Goal: Find specific page/section: Find specific page/section

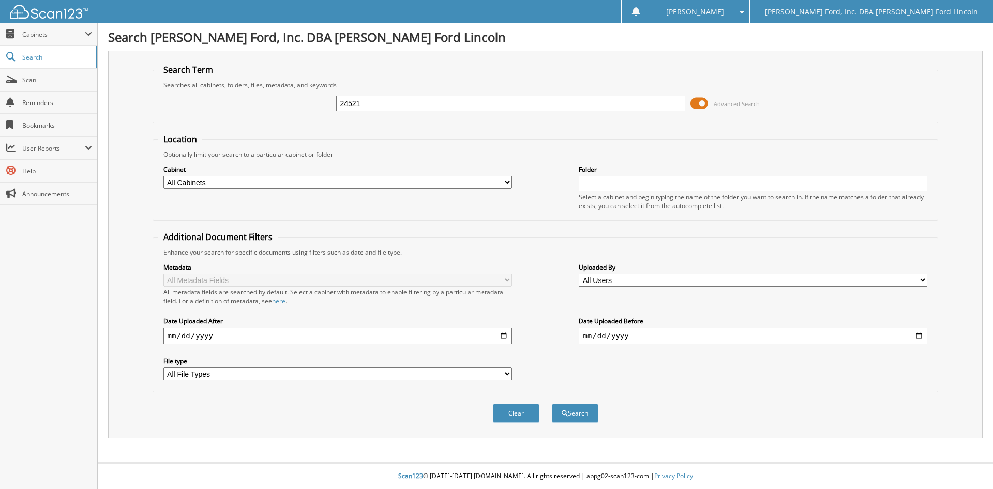
type input "24521"
click at [552, 403] on button "Search" at bounding box center [575, 412] width 47 height 19
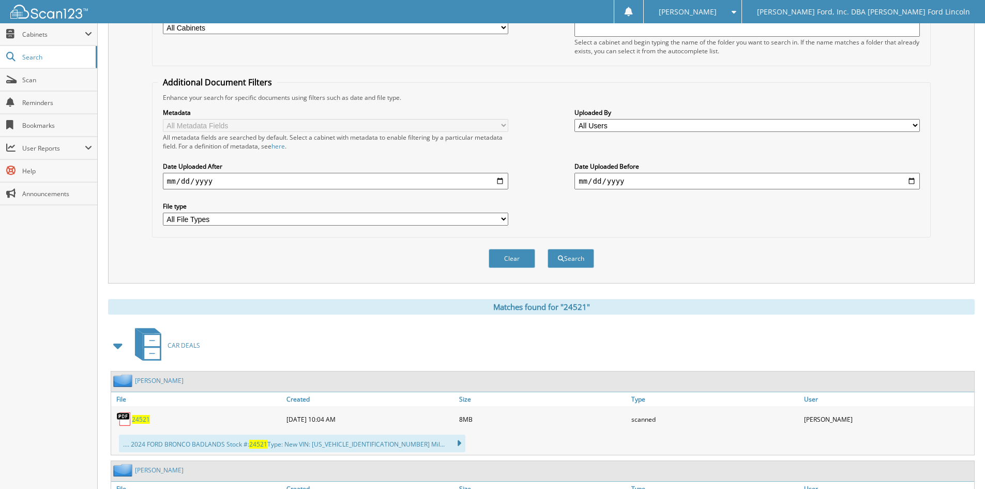
scroll to position [155, 0]
click at [144, 418] on span "24521" at bounding box center [141, 418] width 18 height 9
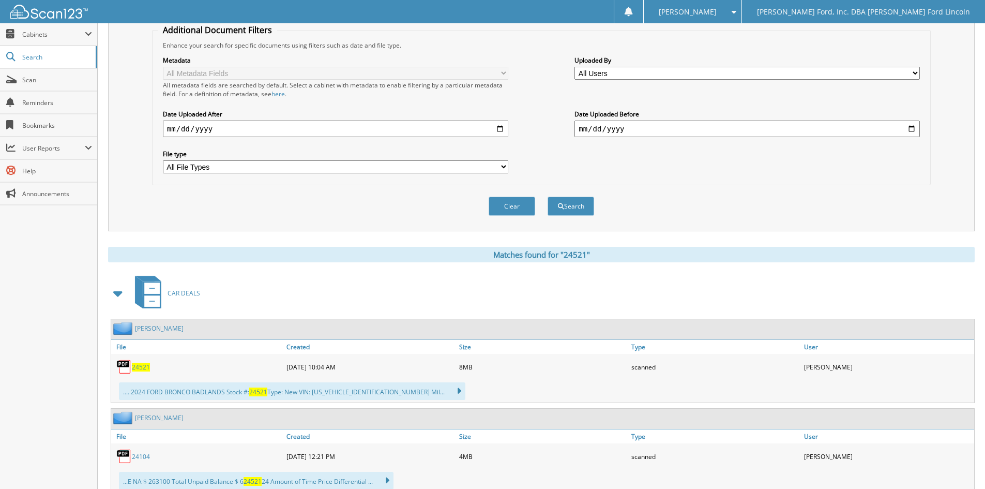
click at [142, 365] on span "24521" at bounding box center [141, 366] width 18 height 9
click at [29, 83] on span "Scan" at bounding box center [57, 79] width 70 height 9
